Goal: Task Accomplishment & Management: Manage account settings

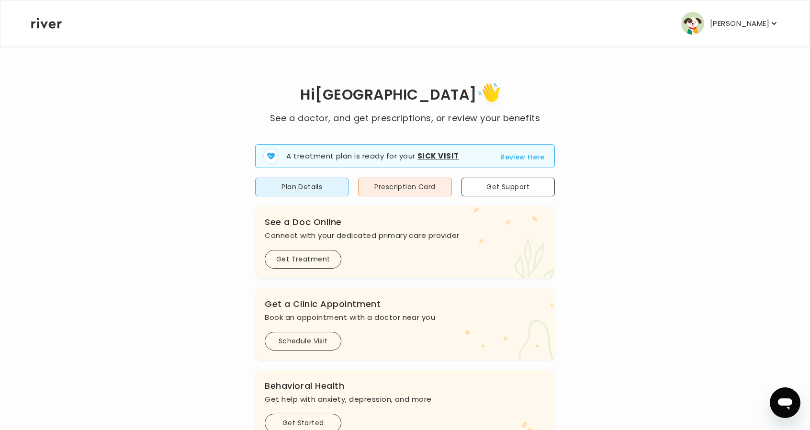
click at [741, 18] on p "[PERSON_NAME]" at bounding box center [739, 23] width 59 height 13
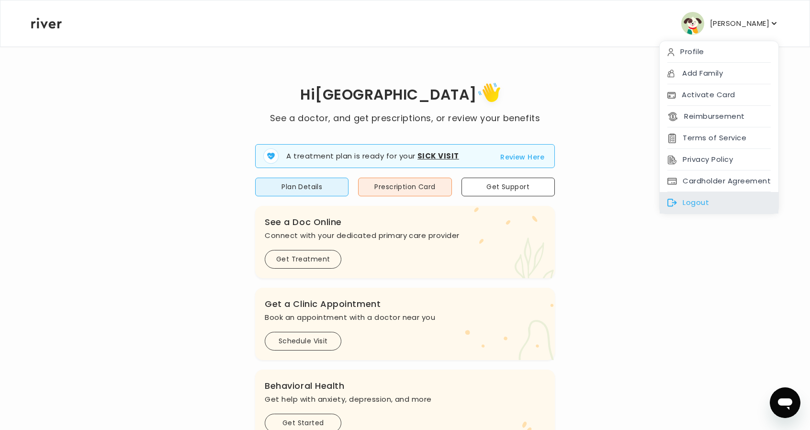
click at [684, 194] on div "Logout" at bounding box center [719, 203] width 119 height 22
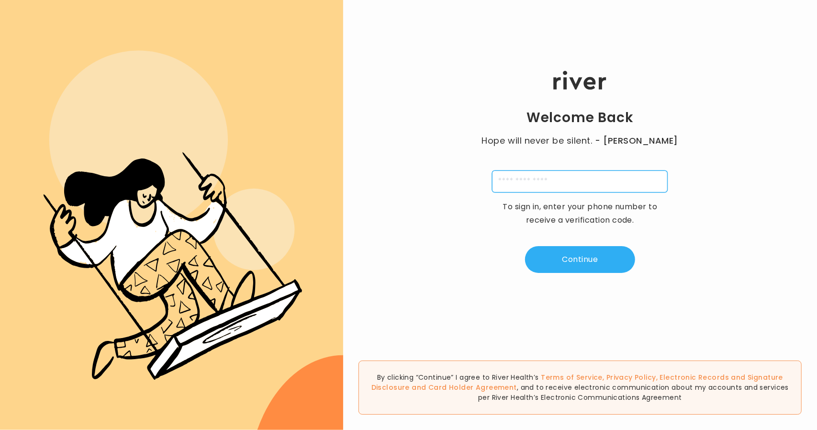
click at [534, 176] on input "tel" at bounding box center [580, 181] width 176 height 22
type input "**********"
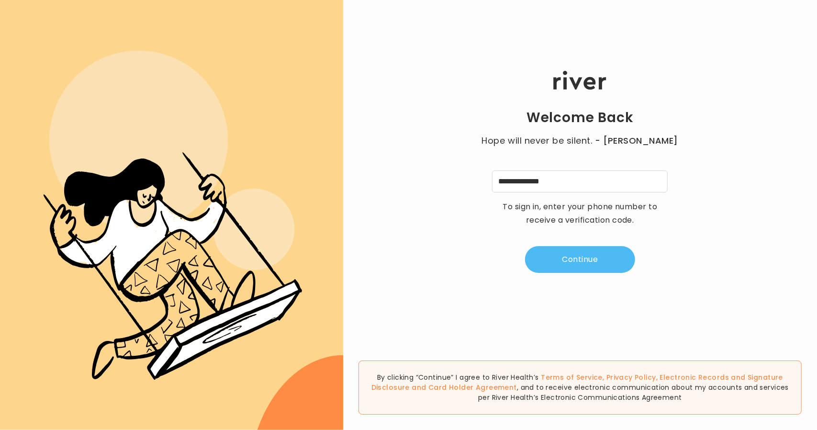
click at [561, 268] on button "Continue" at bounding box center [580, 259] width 110 height 27
click at [531, 186] on input "tel" at bounding box center [533, 181] width 22 height 22
type input "*"
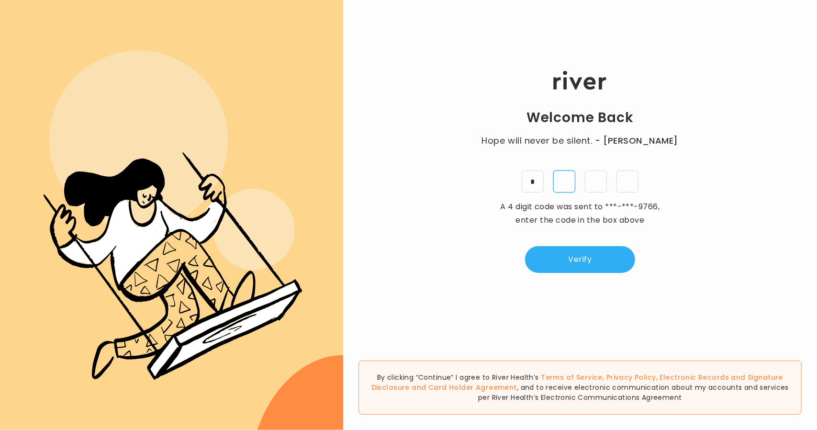
type input "*"
click at [548, 262] on button "Verify" at bounding box center [580, 259] width 110 height 27
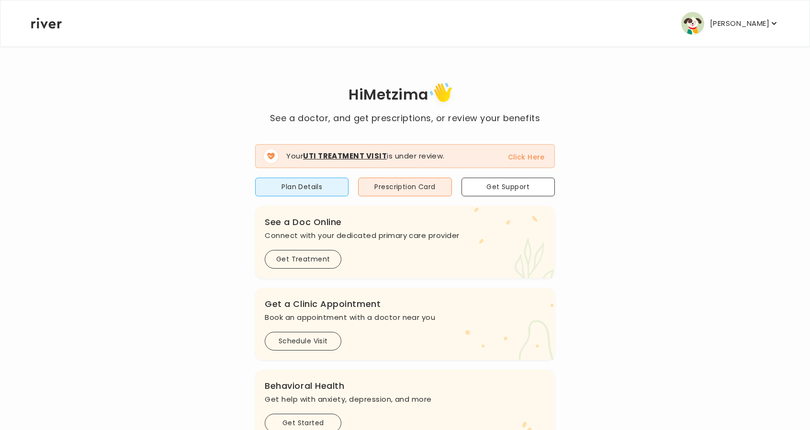
drag, startPoint x: 744, startPoint y: 27, endPoint x: 750, endPoint y: 53, distance: 26.5
click at [744, 27] on p "Metzima Boone" at bounding box center [739, 23] width 59 height 13
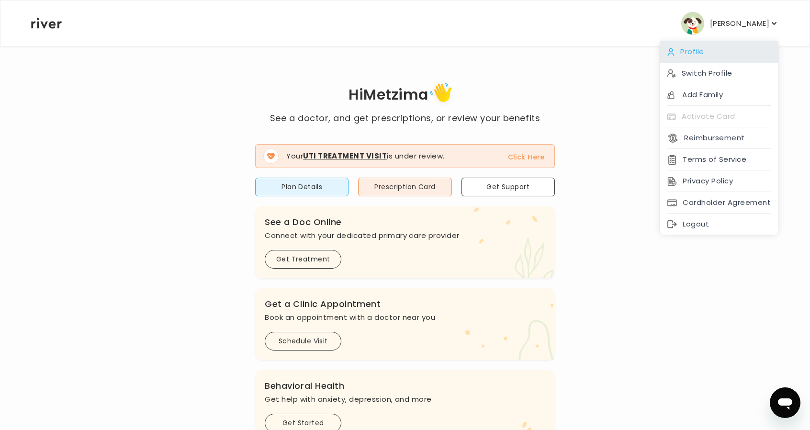
click at [713, 53] on div "Profile" at bounding box center [719, 52] width 119 height 22
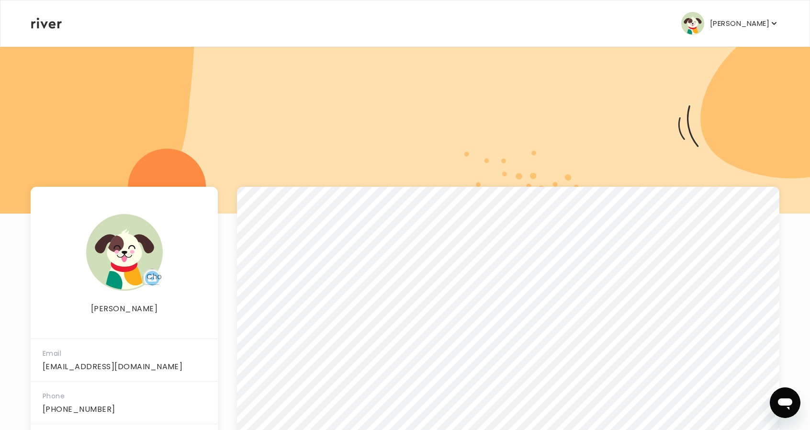
click at [717, 29] on p "Metzima Boone" at bounding box center [739, 23] width 59 height 13
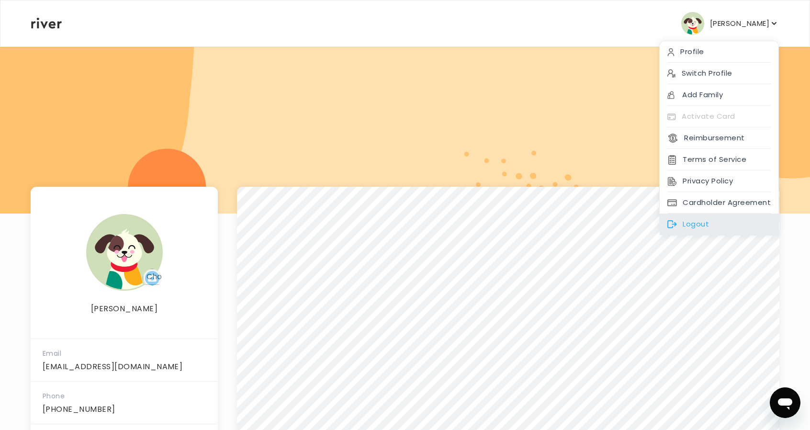
click at [684, 220] on div "Logout" at bounding box center [719, 224] width 119 height 22
